Goal: Information Seeking & Learning: Learn about a topic

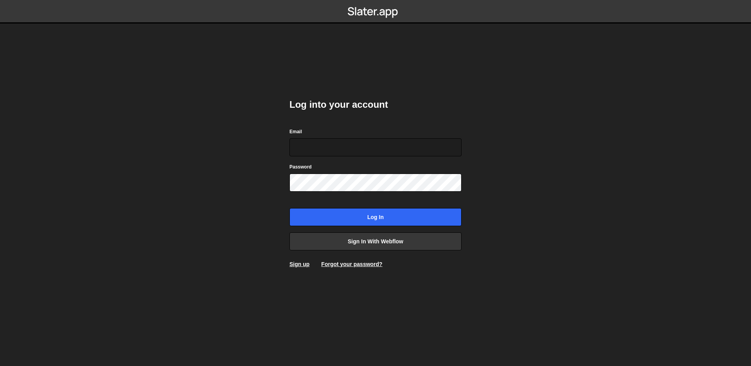
type input "zeyin@reddingdesigns.com"
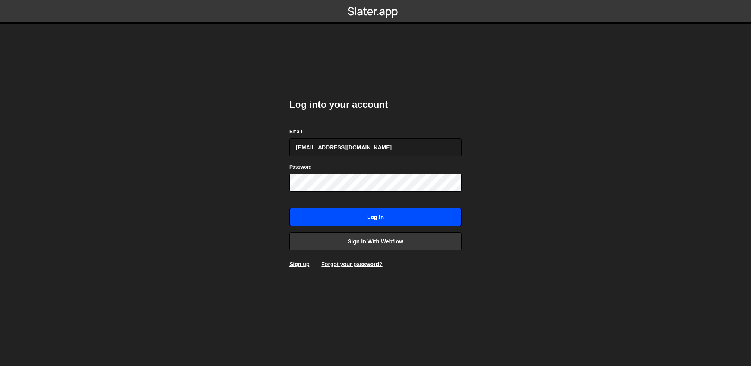
click at [399, 220] on input "Log in" at bounding box center [376, 217] width 172 height 18
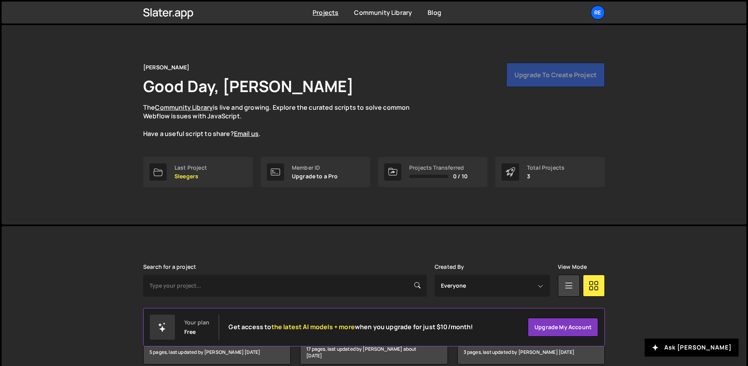
click at [370, 130] on p "The Community Library is live and growing. Explore the curated scripts to solve…" at bounding box center [284, 120] width 282 height 35
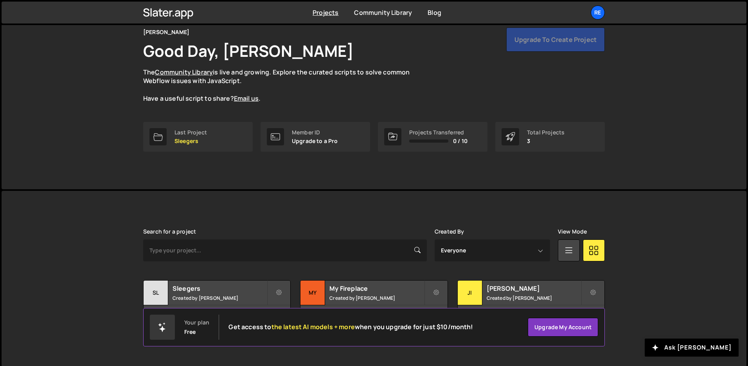
scroll to position [38, 0]
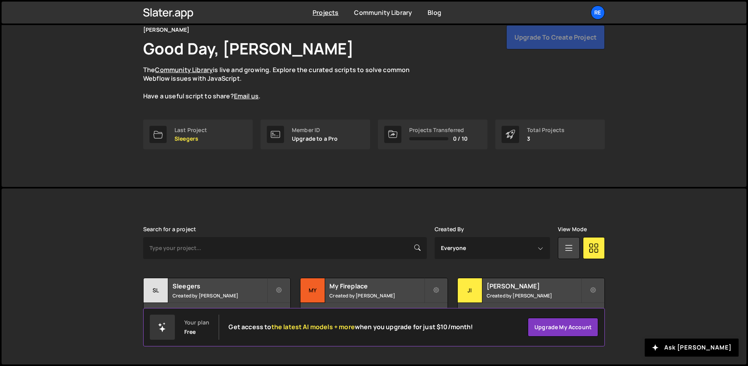
click at [539, 135] on p "3" at bounding box center [546, 138] width 38 height 6
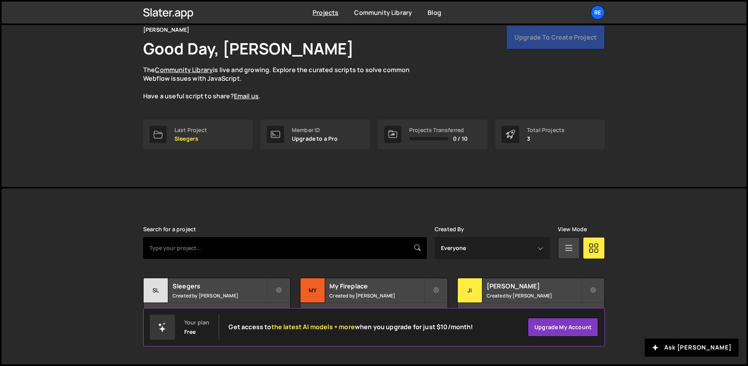
click at [288, 243] on input "text" at bounding box center [285, 248] width 284 height 22
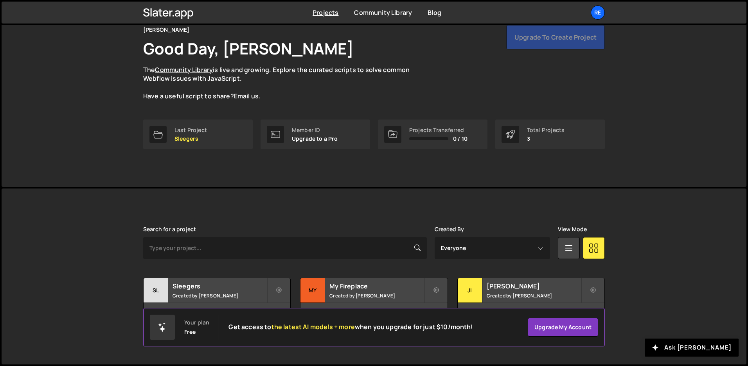
click at [298, 208] on div "Slater is designed for desktop use. Please use a larger screen to access the fu…" at bounding box center [374, 276] width 485 height 176
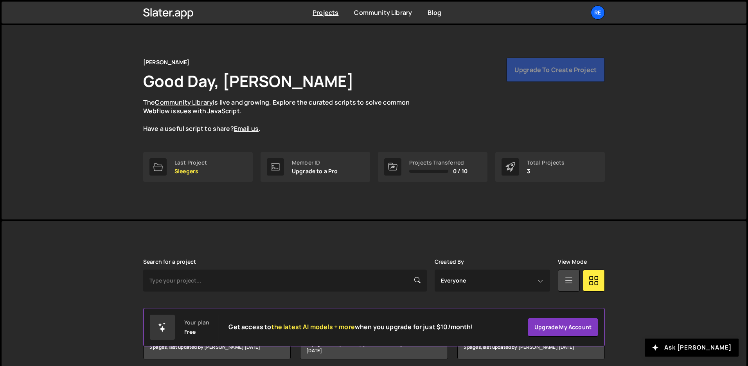
scroll to position [0, 0]
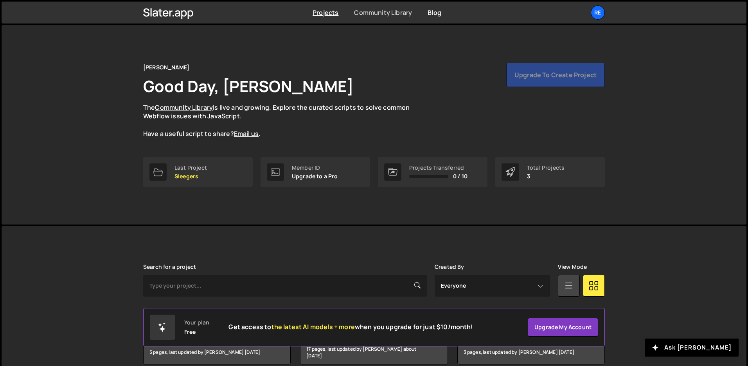
click at [395, 14] on link "Community Library" at bounding box center [383, 12] width 58 height 9
click at [571, 76] on div "Upgrade to create project" at bounding box center [555, 75] width 99 height 24
drag, startPoint x: 312, startPoint y: 169, endPoint x: 322, endPoint y: 169, distance: 9.4
click at [312, 169] on div "Member ID" at bounding box center [315, 167] width 46 height 6
click at [414, 171] on div "Projects Transferred 0 / 10" at bounding box center [438, 171] width 58 height 15
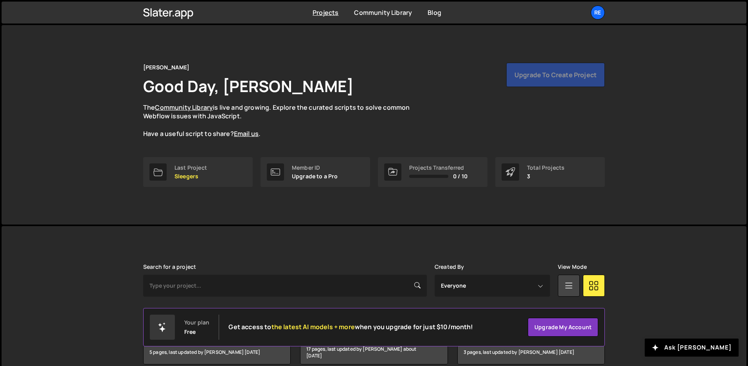
click at [377, 171] on div "Last Project Sleegers Member ID Upgrade to a Pro Projects Transferred 0 / 10 To…" at bounding box center [374, 172] width 462 height 30
click at [393, 172] on icon at bounding box center [392, 171] width 9 height 9
click at [512, 178] on div at bounding box center [511, 171] width 18 height 17
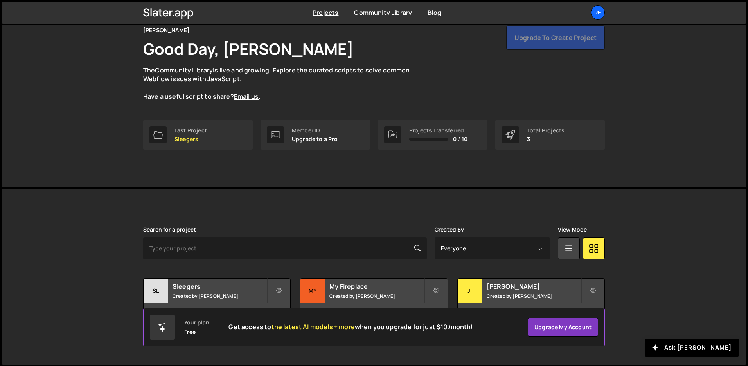
scroll to position [38, 0]
click at [440, 290] on button at bounding box center [436, 289] width 23 height 25
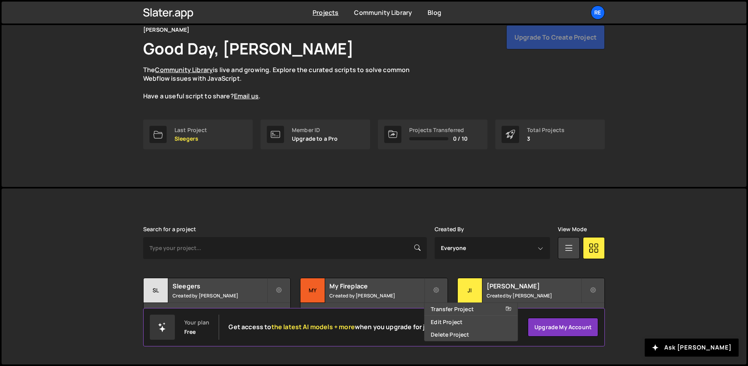
click at [416, 271] on div "Search for a project Created By Everyone Zeyin Lu View Mode Transfer Project Ed…" at bounding box center [374, 276] width 462 height 101
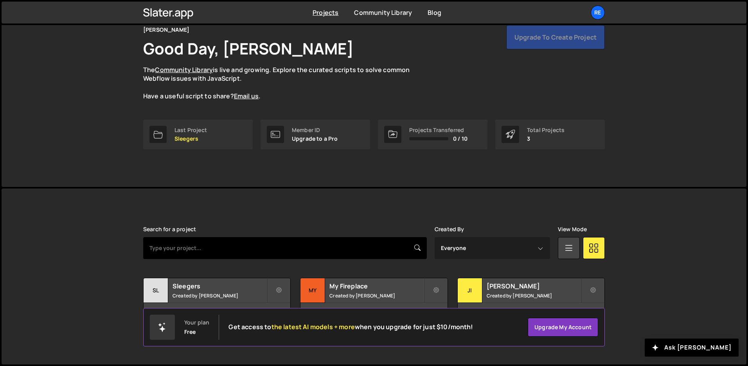
click at [388, 251] on input "text" at bounding box center [285, 248] width 284 height 22
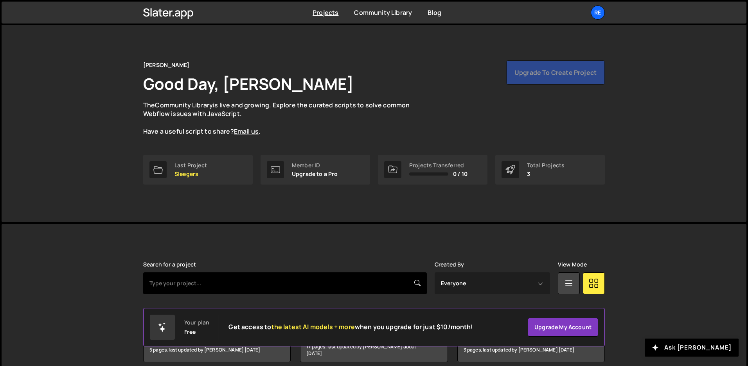
scroll to position [0, 0]
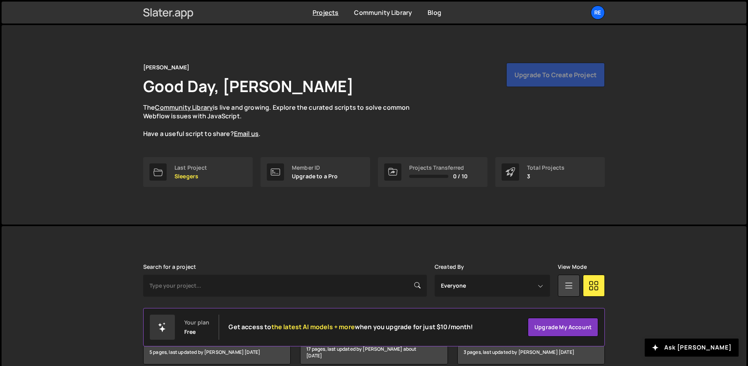
click at [177, 16] on icon at bounding box center [177, 13] width 5 height 6
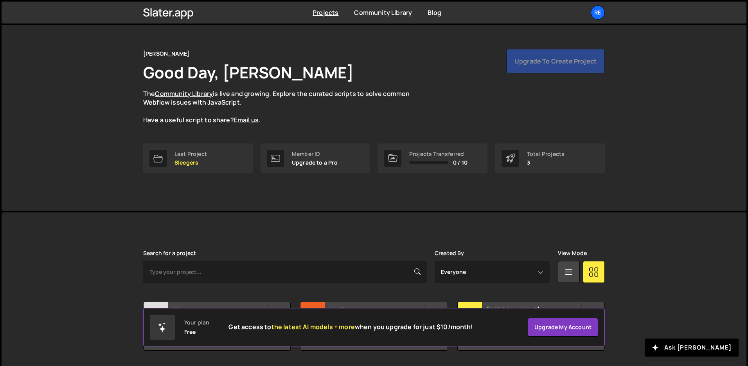
scroll to position [38, 0]
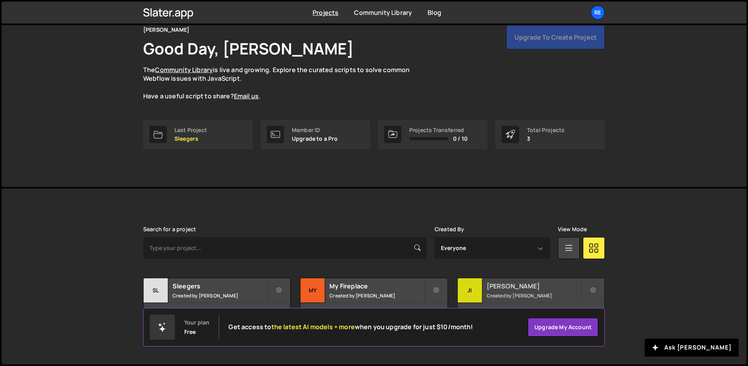
click at [563, 289] on h2 "[PERSON_NAME]" at bounding box center [534, 285] width 94 height 9
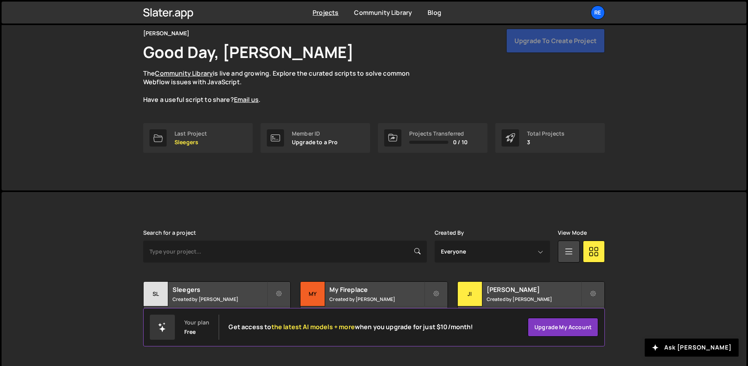
scroll to position [38, 0]
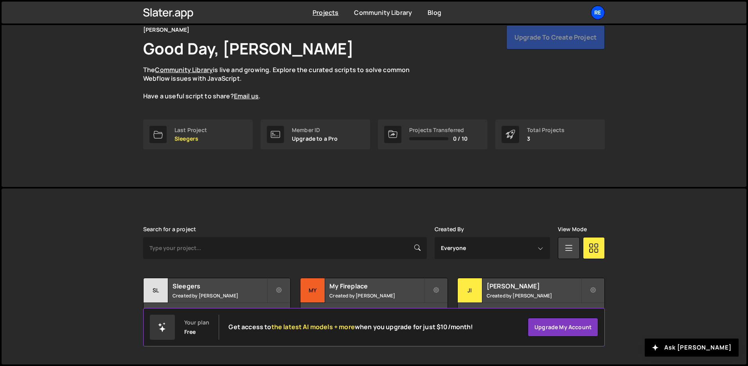
click at [600, 17] on div "Re" at bounding box center [598, 12] width 14 height 14
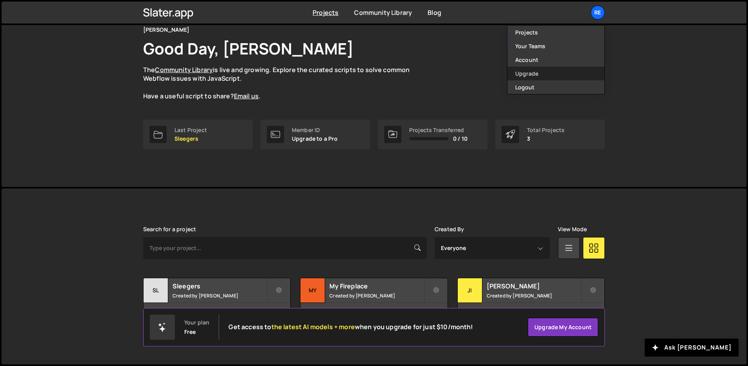
click at [566, 70] on link "Upgrade" at bounding box center [556, 74] width 97 height 14
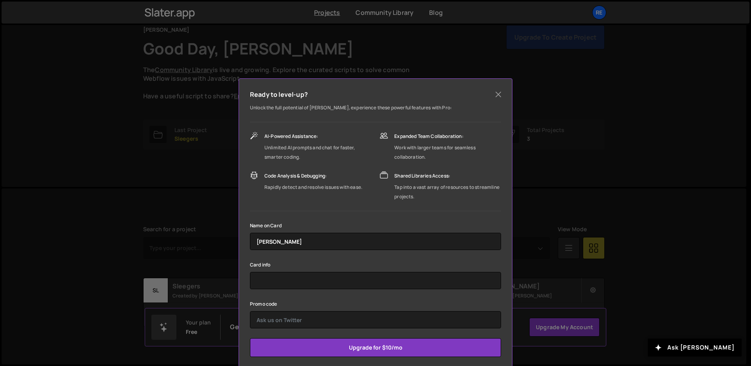
click at [573, 116] on div "Ready to level-up? Unlock the full potential of [PERSON_NAME], experience these…" at bounding box center [375, 183] width 751 height 366
